Goal: Task Accomplishment & Management: Manage account settings

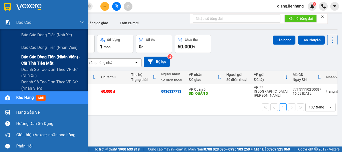
click at [48, 57] on span "Báo cáo dòng tiền (nhân viên) - chỉ tính tiền mặt" at bounding box center [52, 60] width 63 height 13
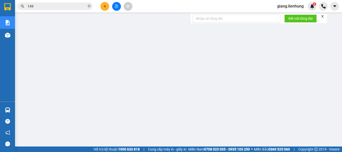
click at [297, 4] on span "giang.lienhung" at bounding box center [290, 6] width 35 height 6
click at [286, 21] on span "Đổi mật khẩu" at bounding box center [293, 24] width 24 height 6
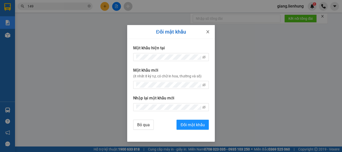
click at [209, 32] on icon "close" at bounding box center [208, 32] width 4 height 4
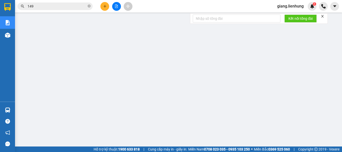
click at [288, 4] on span "giang.lienhung" at bounding box center [290, 6] width 35 height 6
click at [285, 15] on span "Đăng xuất" at bounding box center [293, 16] width 24 height 6
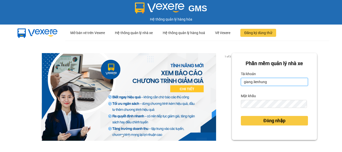
click at [254, 82] on input "giang.lienhung" at bounding box center [274, 82] width 67 height 8
type input "thi.lienhung"
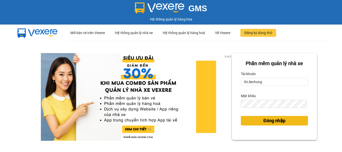
click at [290, 119] on button "Đăng nhập" at bounding box center [274, 121] width 67 height 10
